Goal: Information Seeking & Learning: Compare options

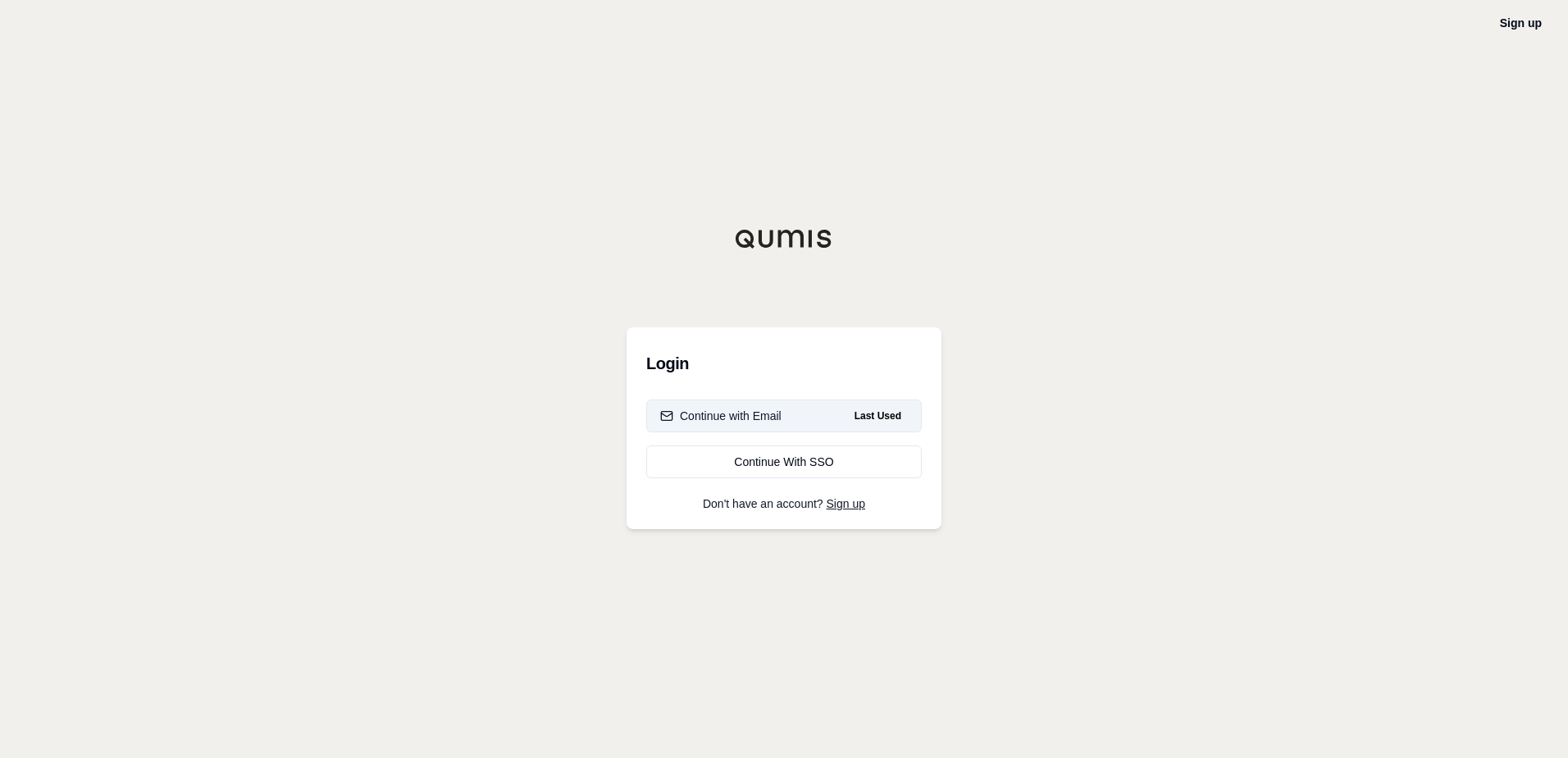
click at [773, 417] on div "Continue with Email" at bounding box center [721, 416] width 122 height 17
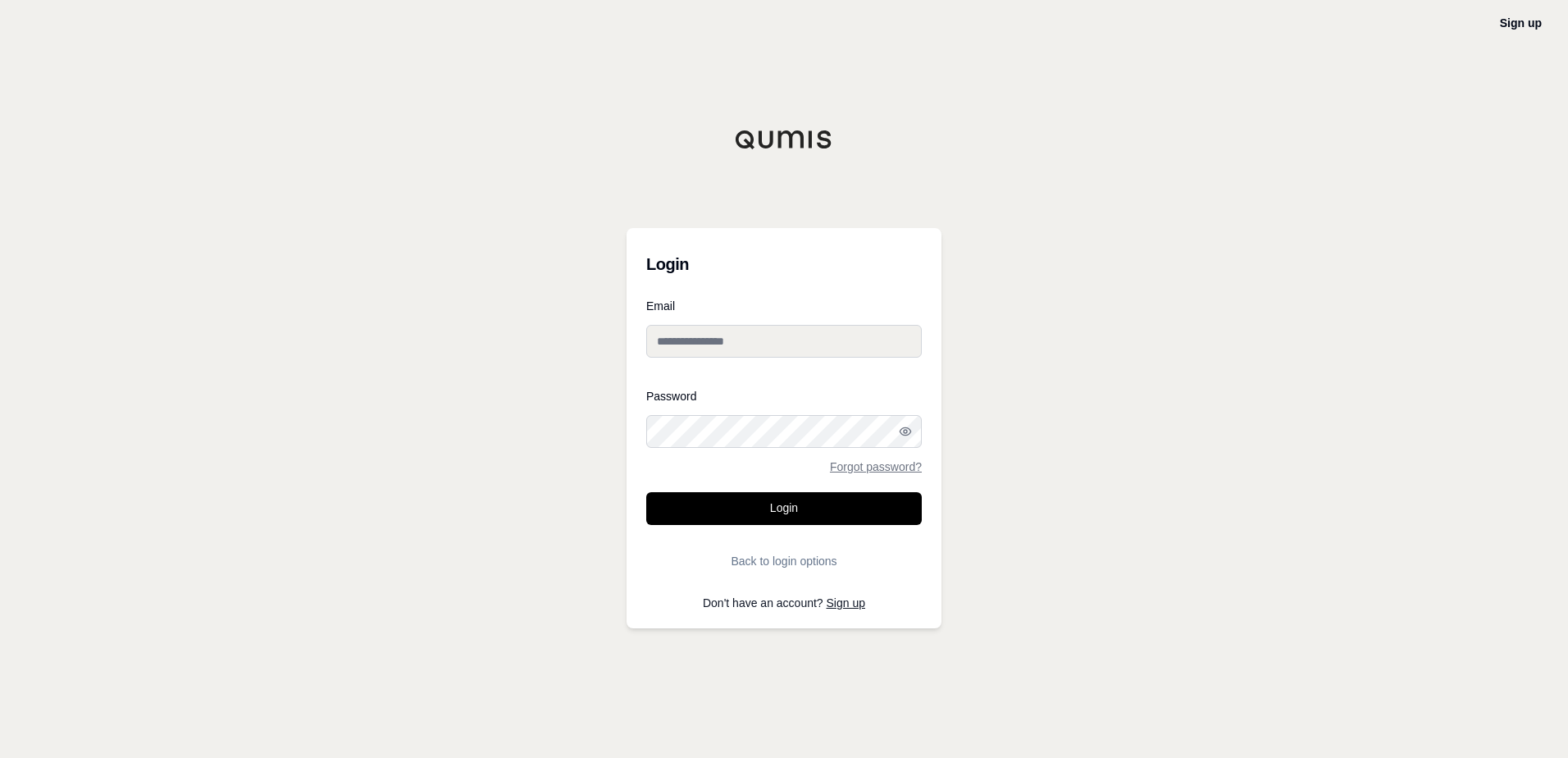
type input "**********"
click at [800, 509] on button "Login" at bounding box center [784, 508] width 276 height 33
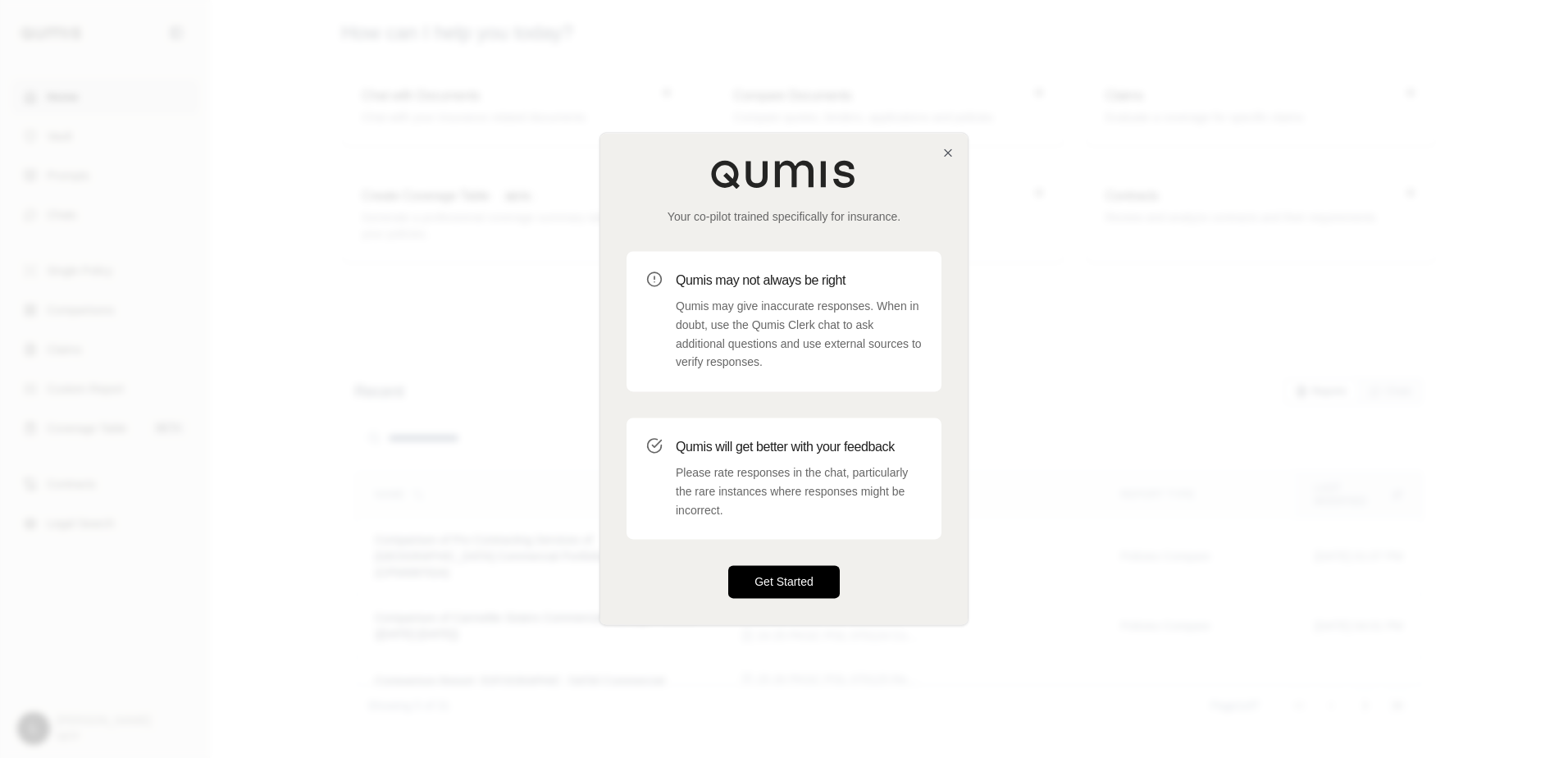
click at [777, 576] on button "Get Started" at bounding box center [784, 582] width 111 height 33
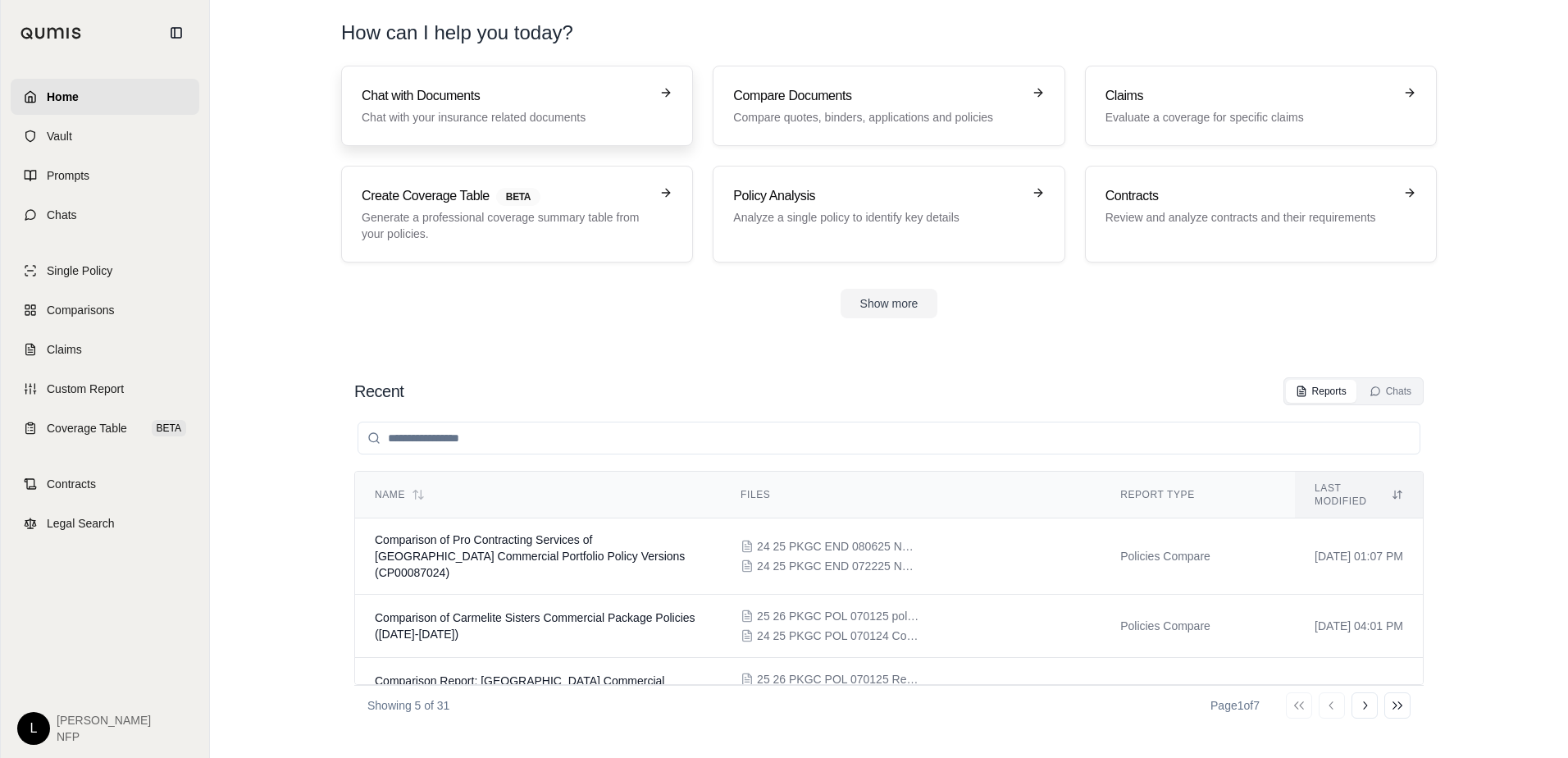
click at [503, 100] on h3 "Chat with Documents" at bounding box center [505, 96] width 288 height 20
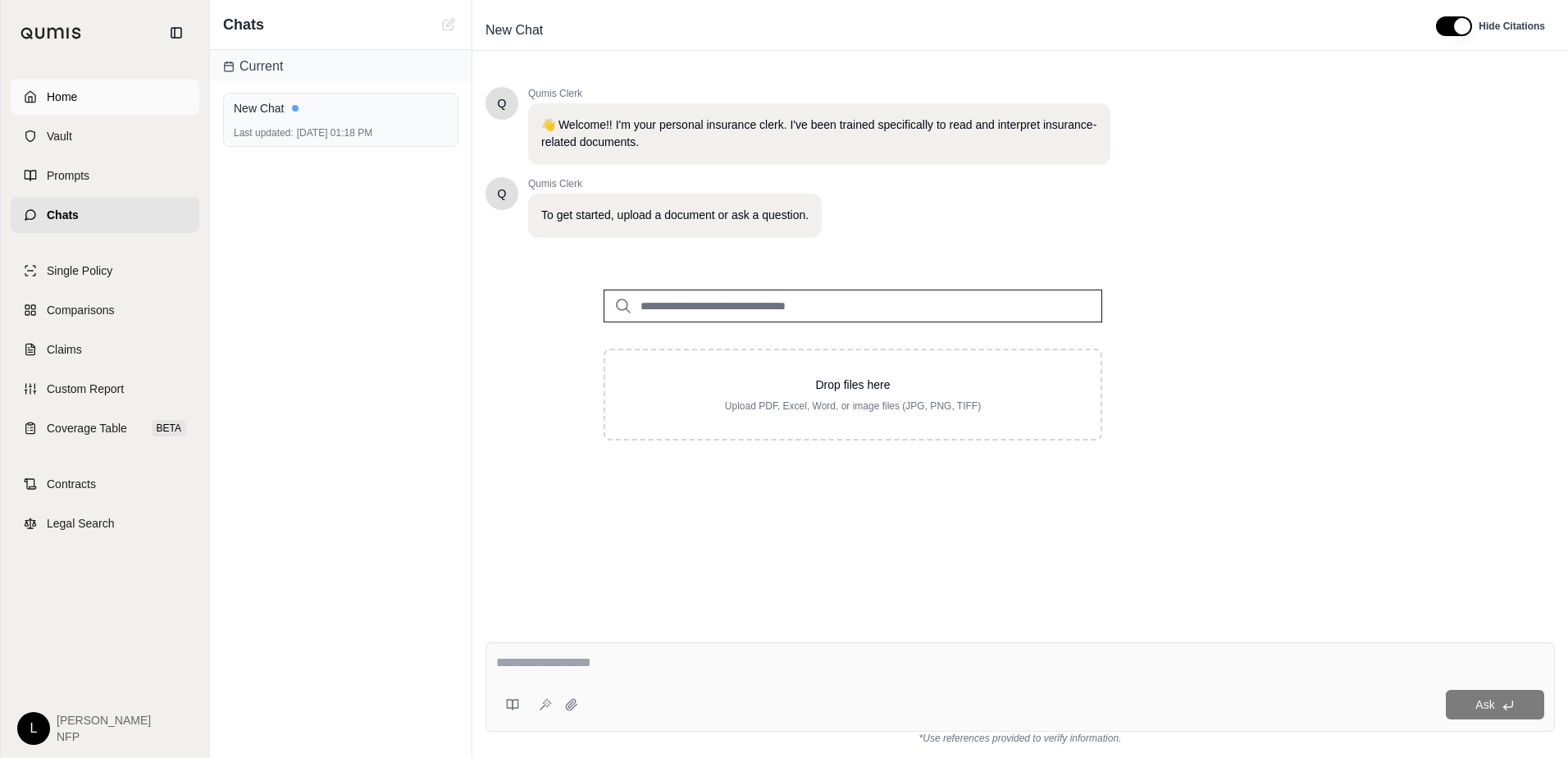
click at [61, 98] on span "Home" at bounding box center [61, 97] width 31 height 17
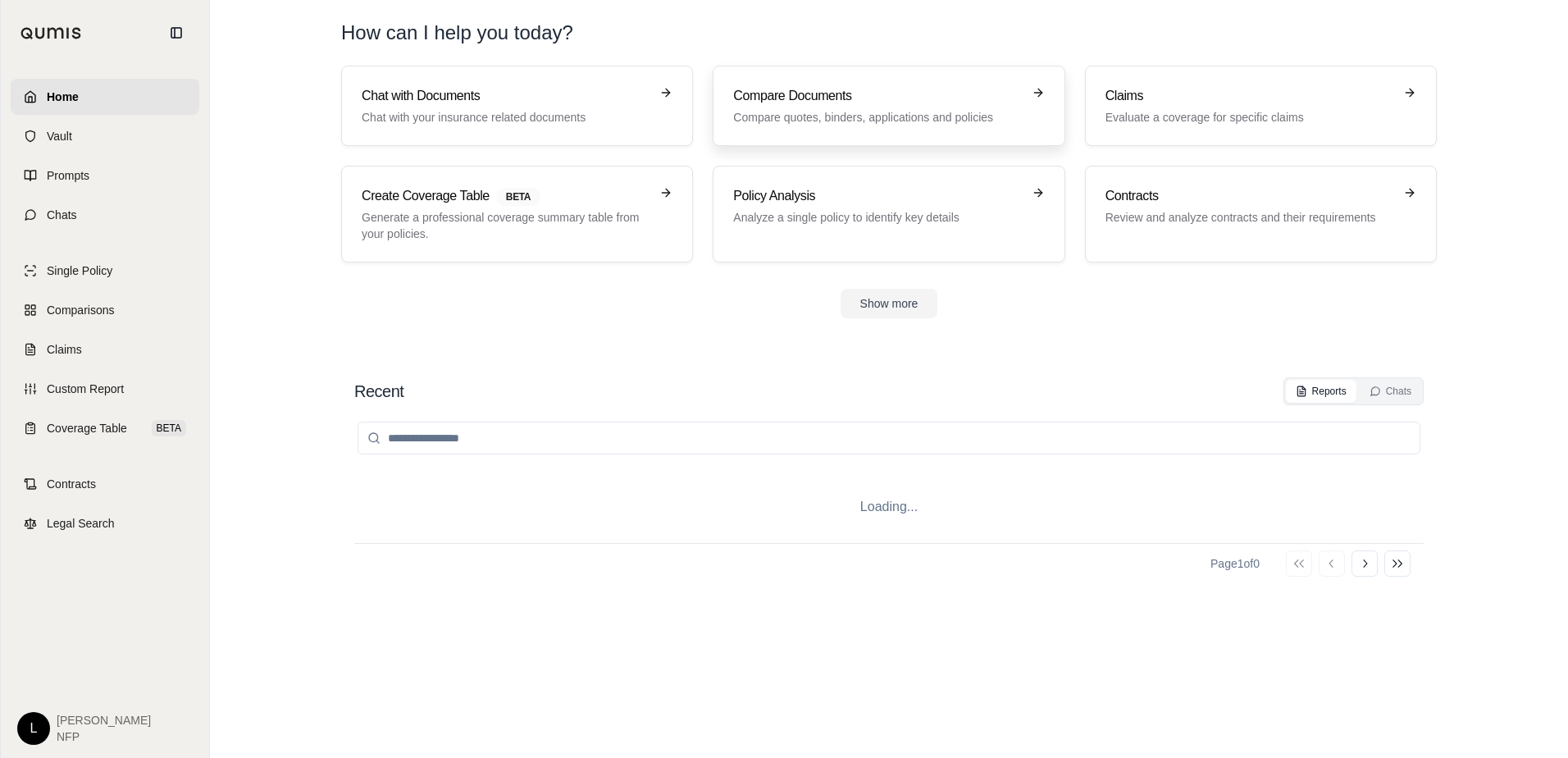
click at [830, 96] on h3 "Compare Documents" at bounding box center [877, 96] width 288 height 20
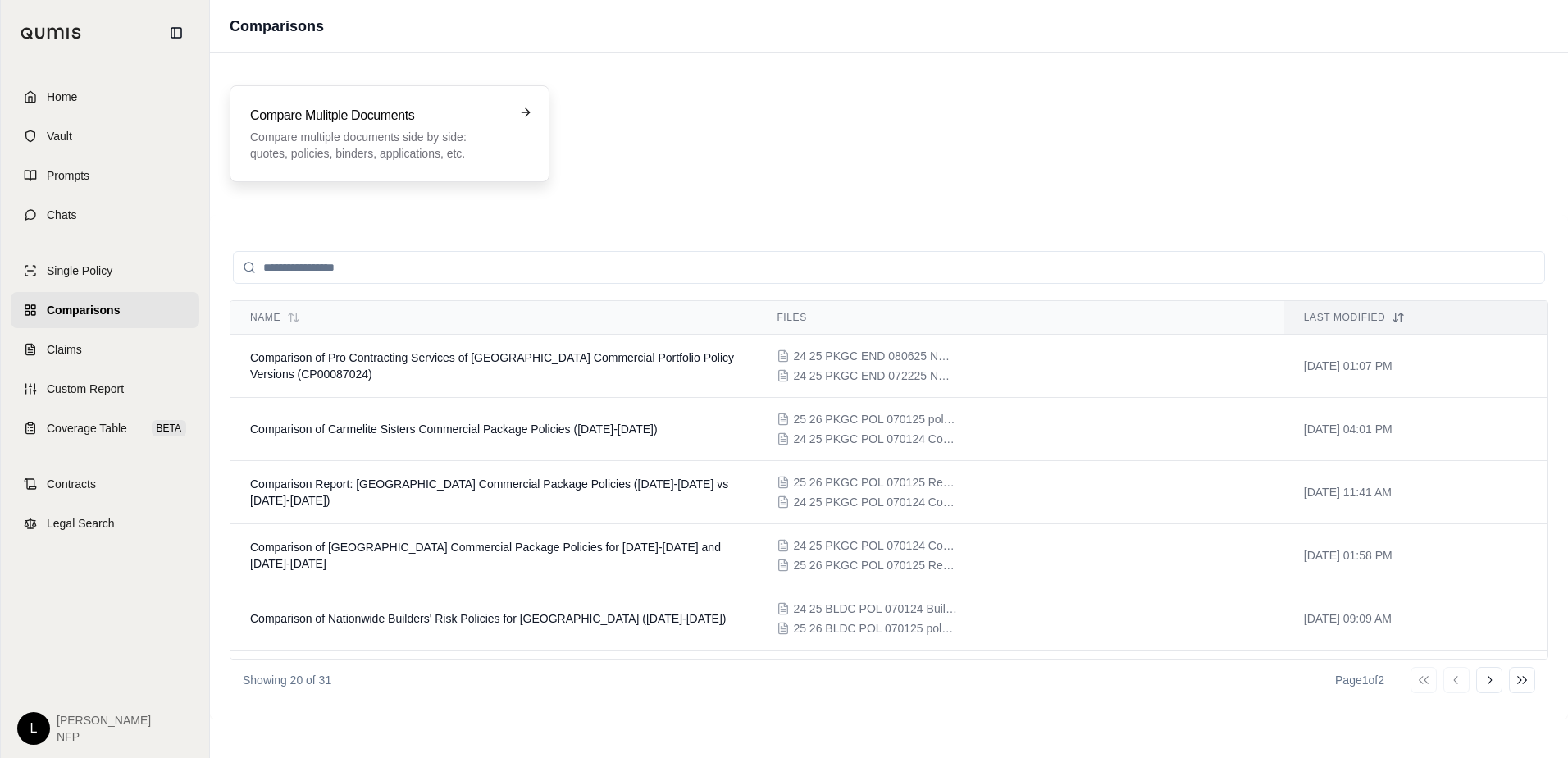
click at [380, 101] on div "Compare Mulitple Documents Compare multiple documents side by side: quotes, pol…" at bounding box center [389, 134] width 320 height 97
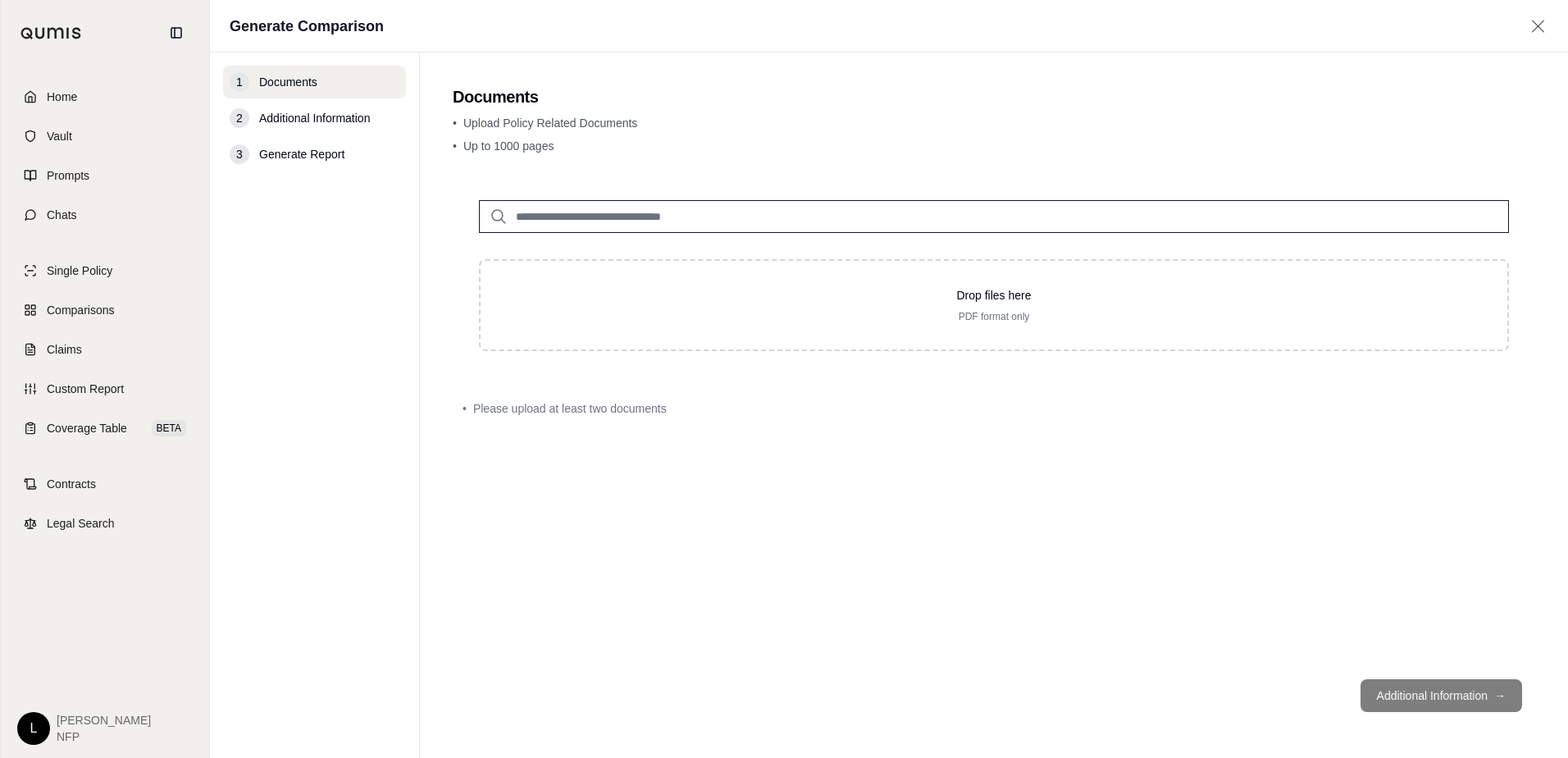
click at [627, 468] on div "Drop files here PDF format only • Please upload at least two documents" at bounding box center [993, 420] width 1082 height 492
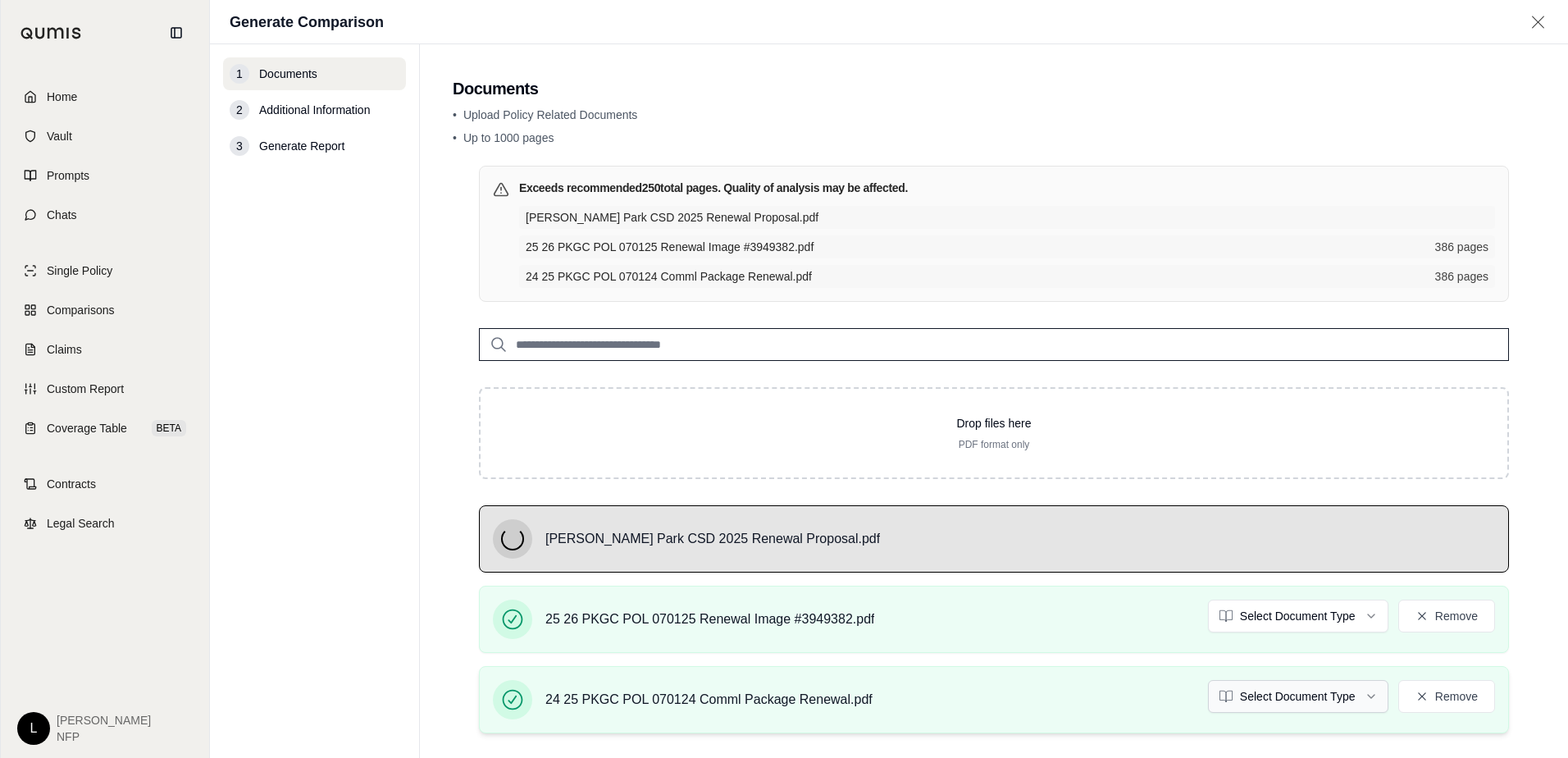
click at [1364, 704] on html "Home Vault Prompts Chats Single Policy Comparisons Claims Custom Report Coverag…" at bounding box center [784, 379] width 1568 height 758
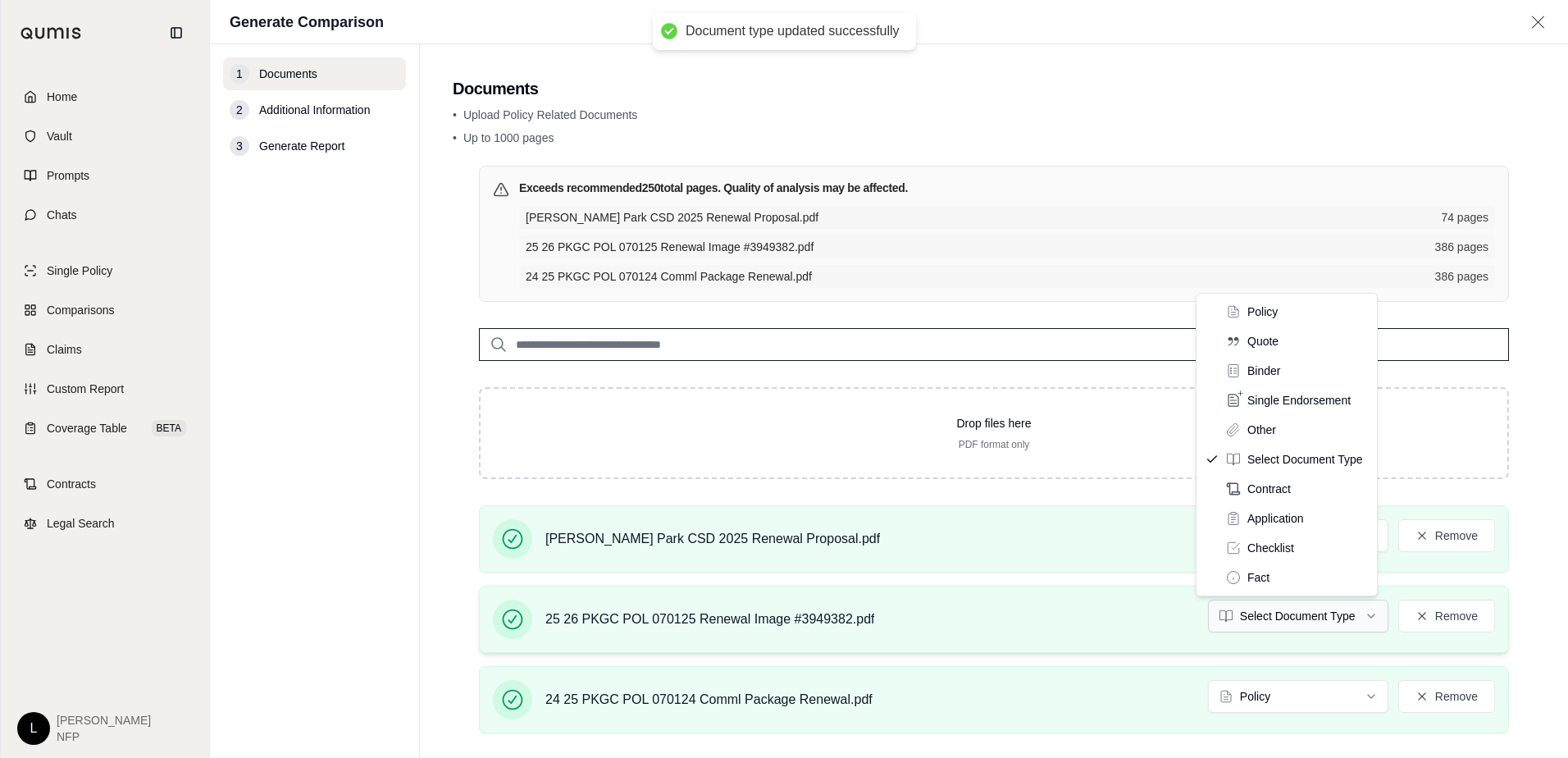
click at [1365, 621] on html "Document type updated successfully Home Vault Prompts Chats Single Policy Compa…" at bounding box center [784, 379] width 1568 height 758
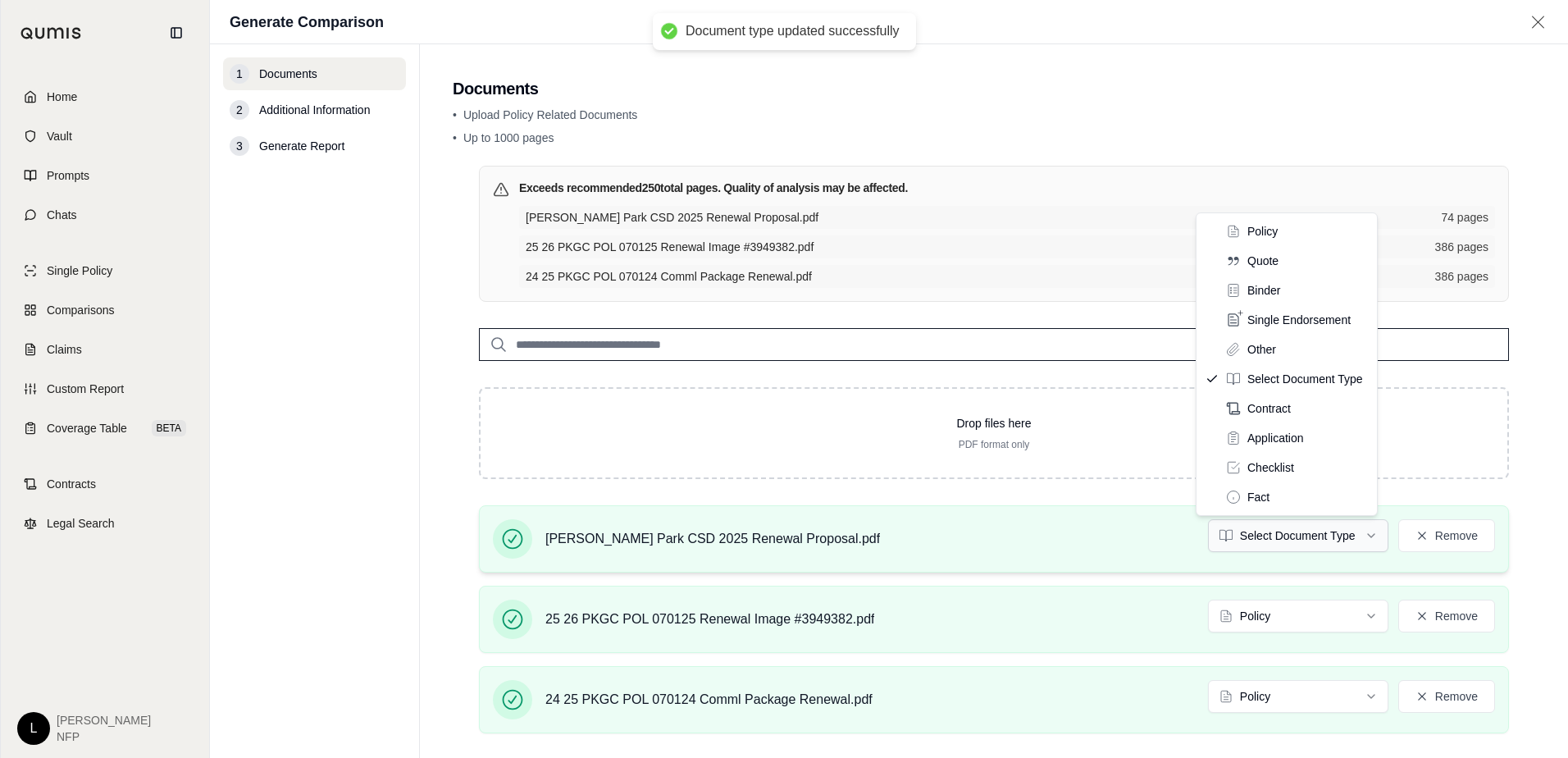
click at [1358, 535] on html "Document type updated successfully Home Vault Prompts Chats Single Policy Compa…" at bounding box center [784, 379] width 1568 height 758
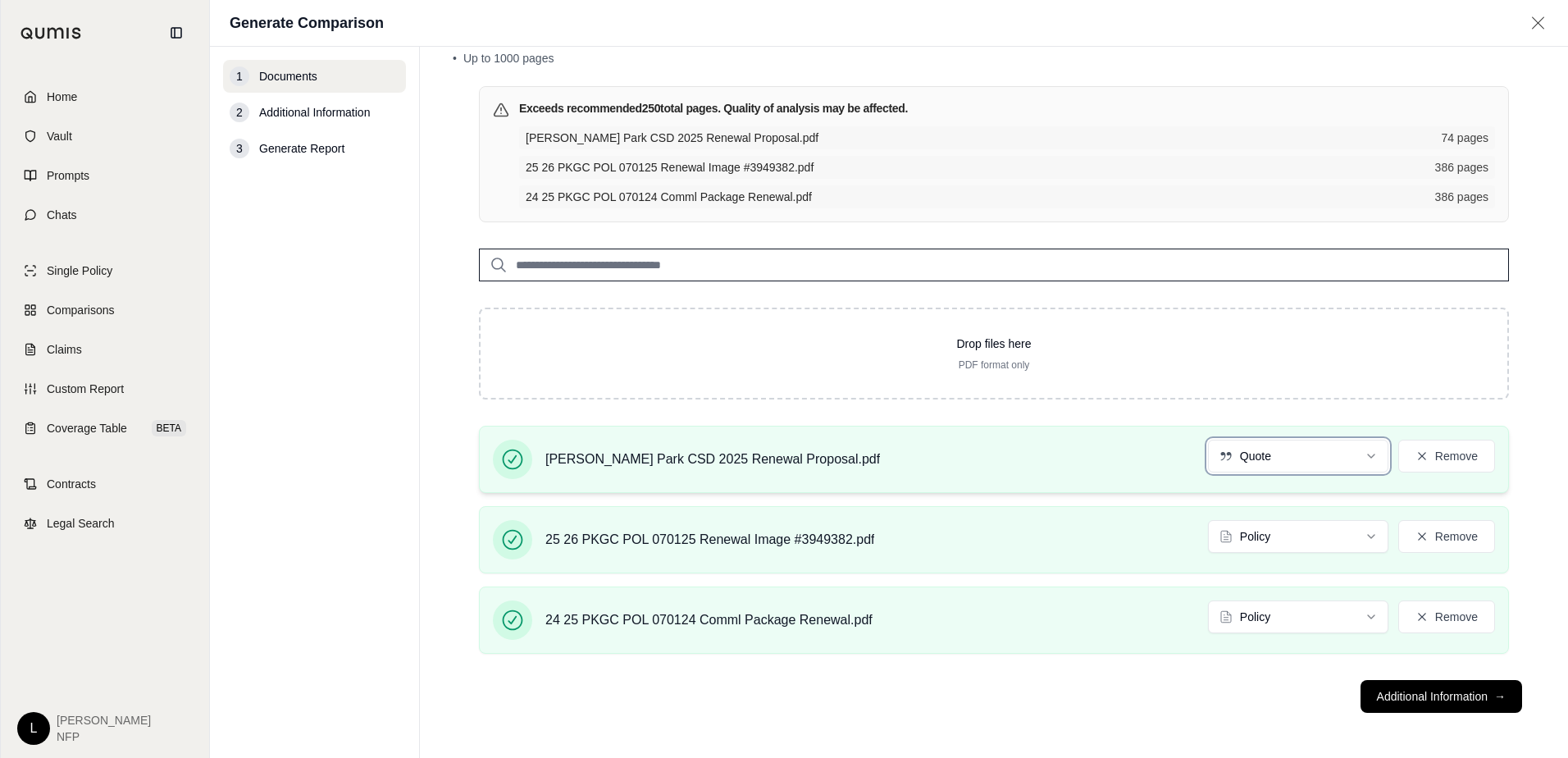
scroll to position [83, 0]
click at [1418, 696] on button "Additional Information →" at bounding box center [1442, 695] width 162 height 33
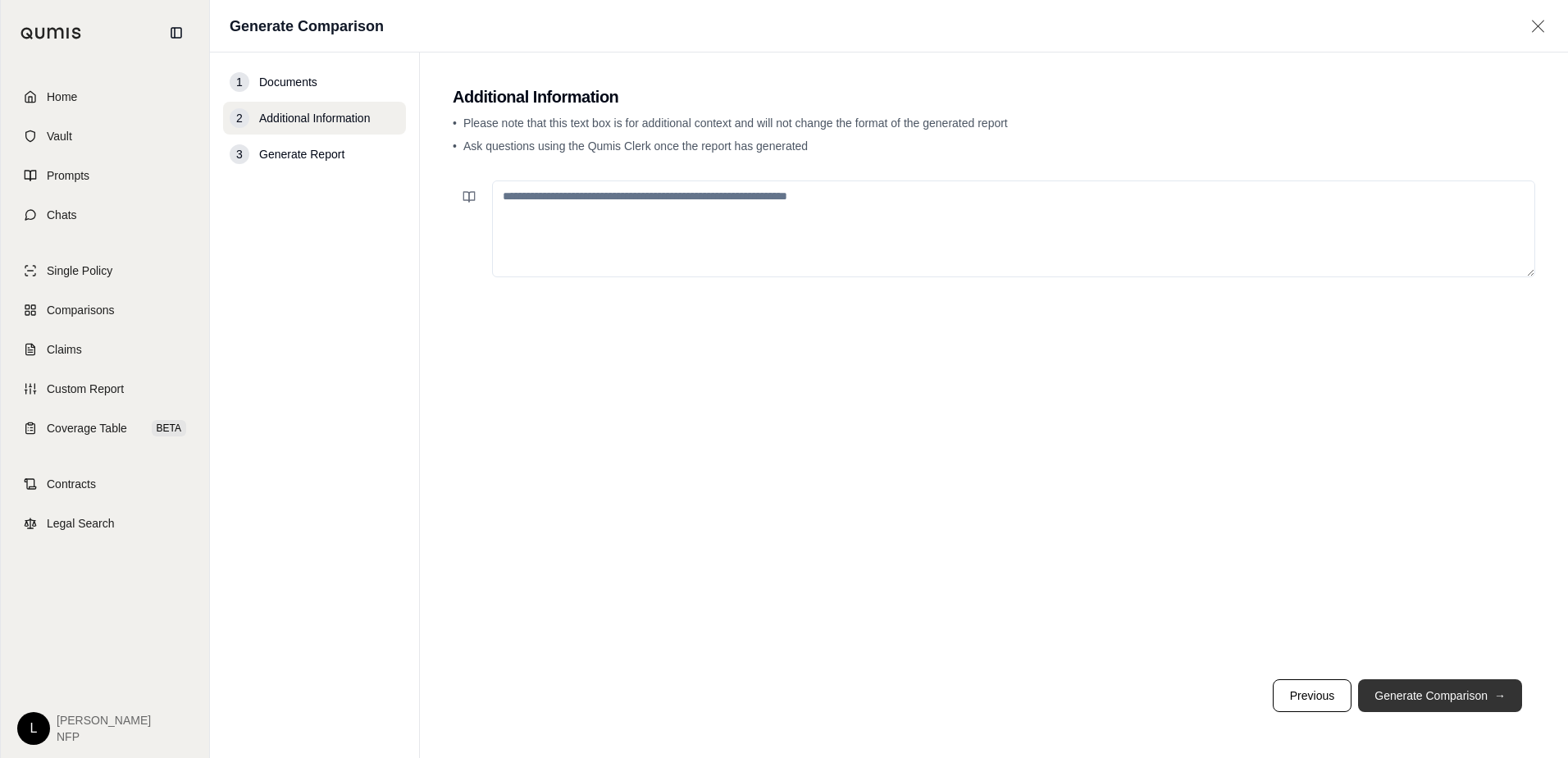
scroll to position [0, 0]
click at [1460, 696] on button "Generate Comparison →" at bounding box center [1440, 695] width 164 height 33
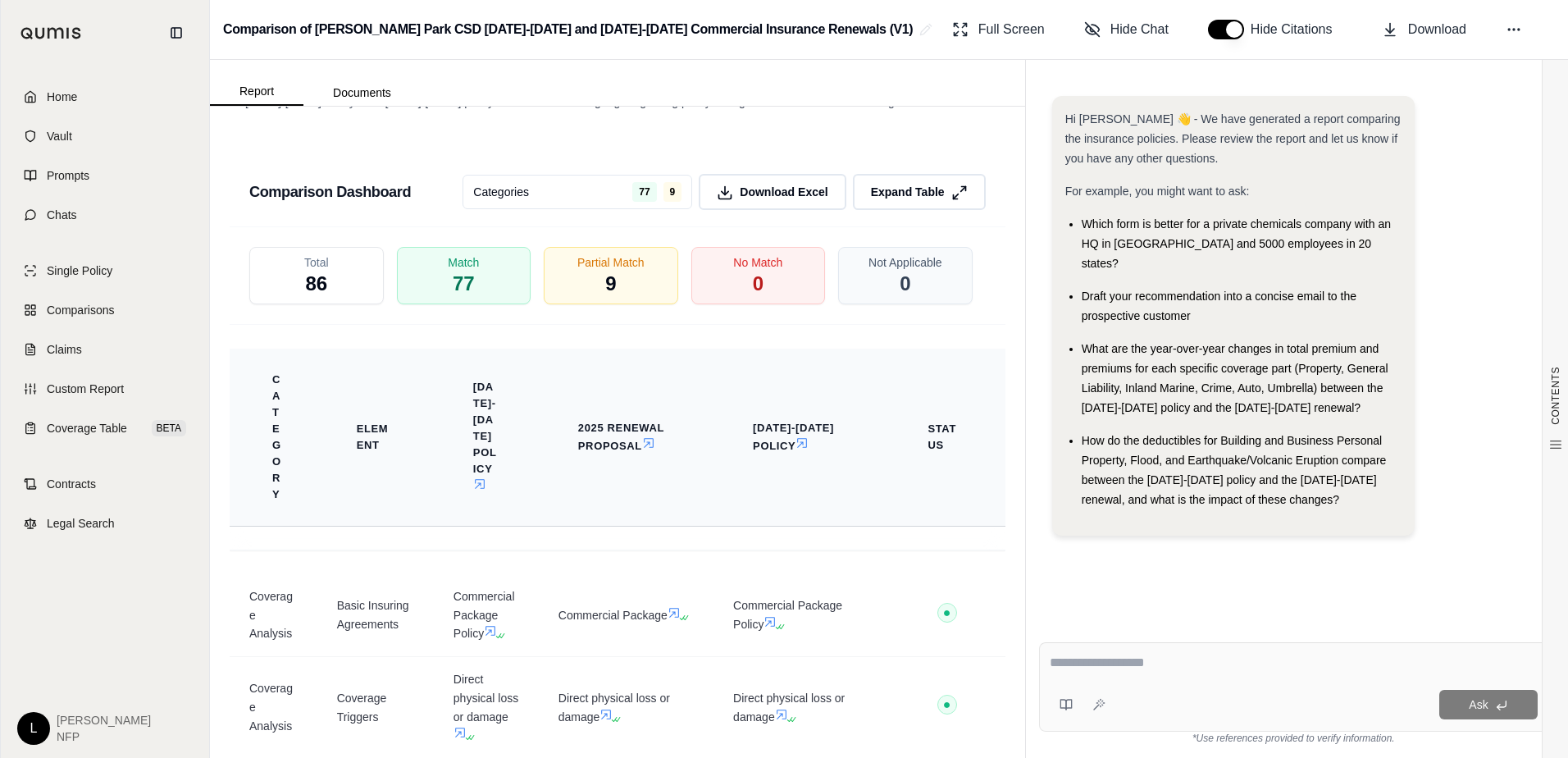
scroll to position [3551, 0]
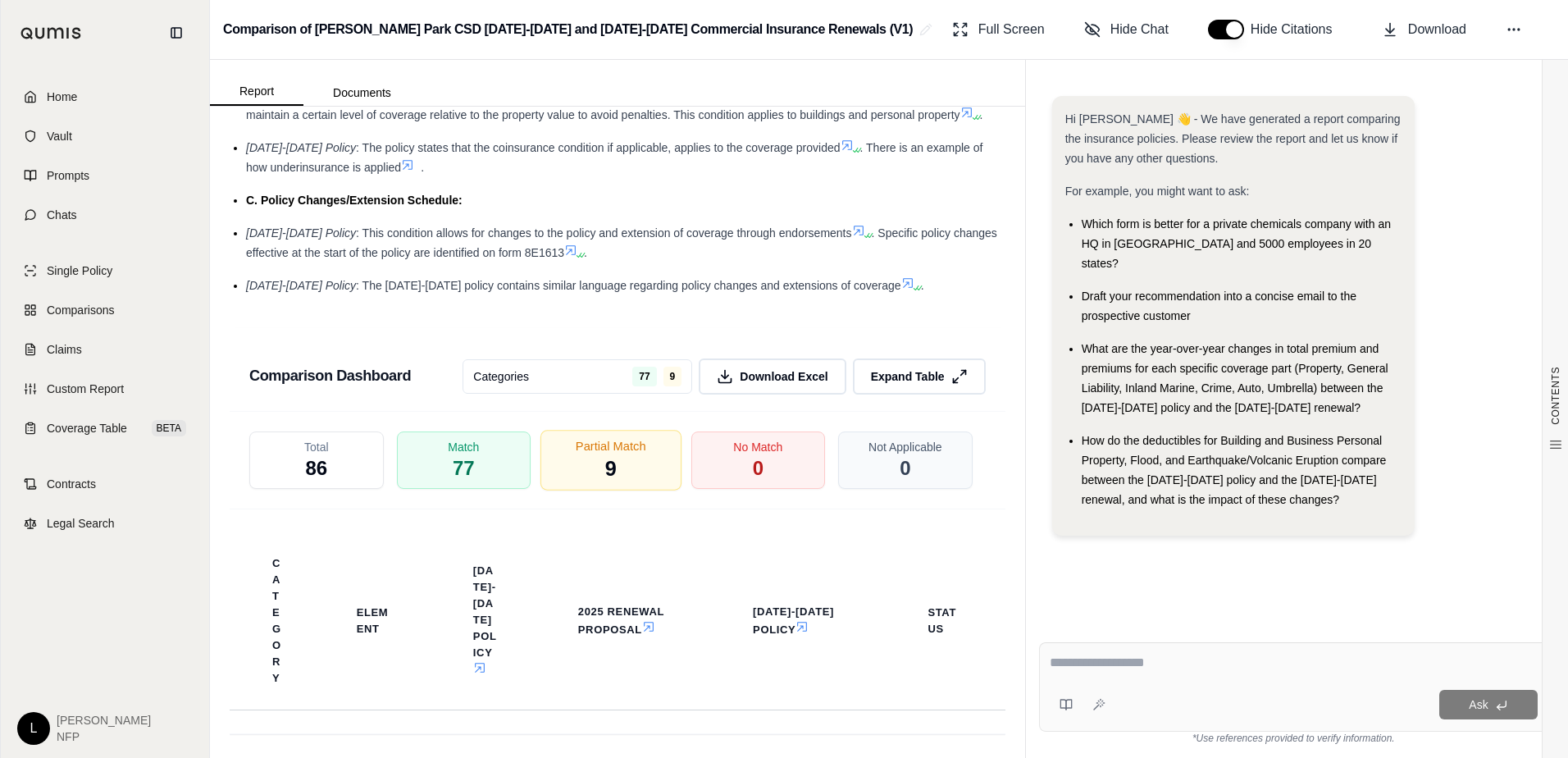
click at [629, 438] on div "Partial Match 9" at bounding box center [611, 460] width 141 height 60
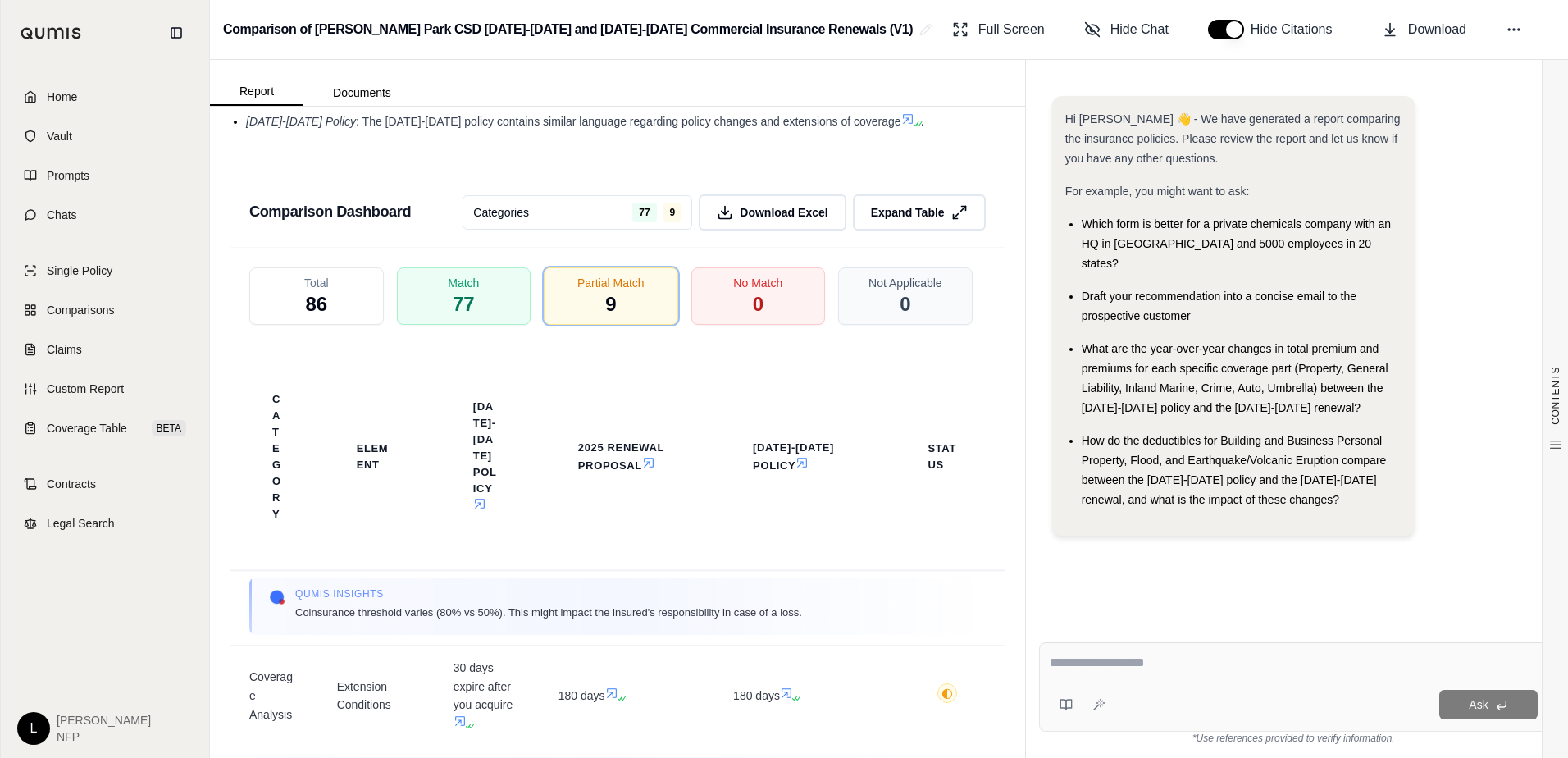
scroll to position [0, 0]
